Goal: Information Seeking & Learning: Learn about a topic

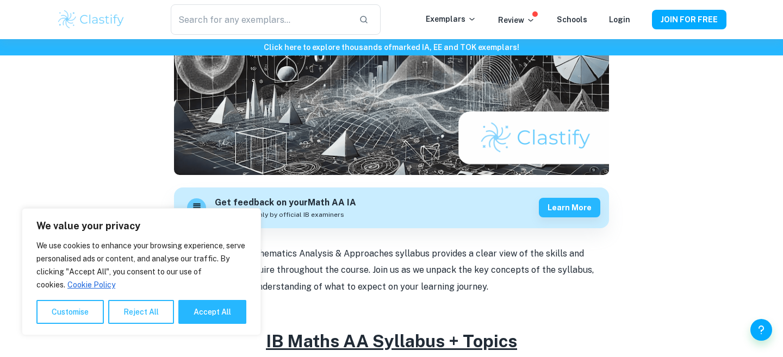
scroll to position [424, 0]
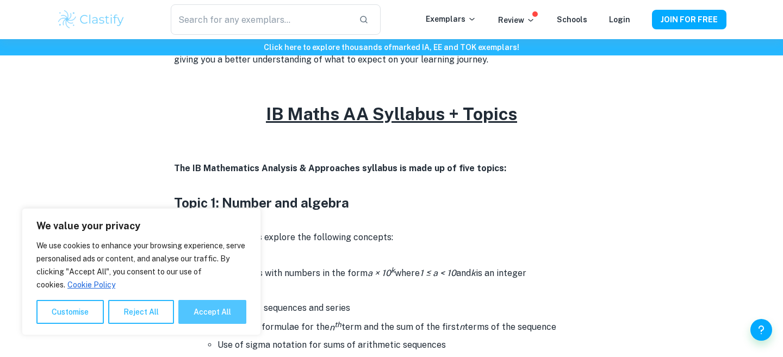
click at [202, 314] on button "Accept All" at bounding box center [212, 312] width 68 height 24
checkbox input "true"
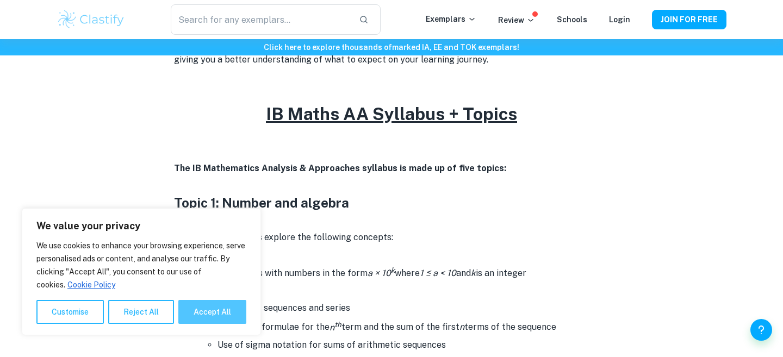
checkbox input "true"
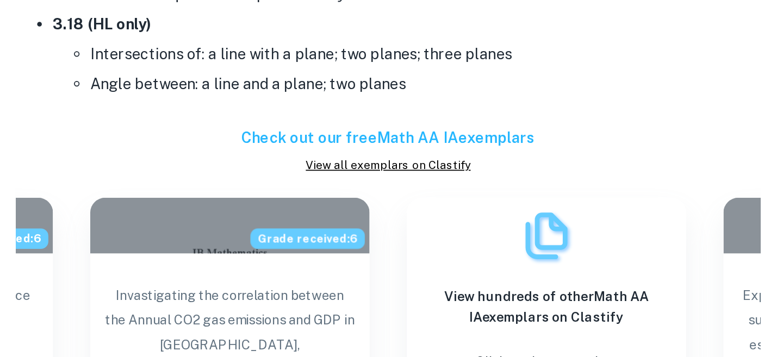
scroll to position [4006, 0]
